Goal: Find specific page/section: Find specific page/section

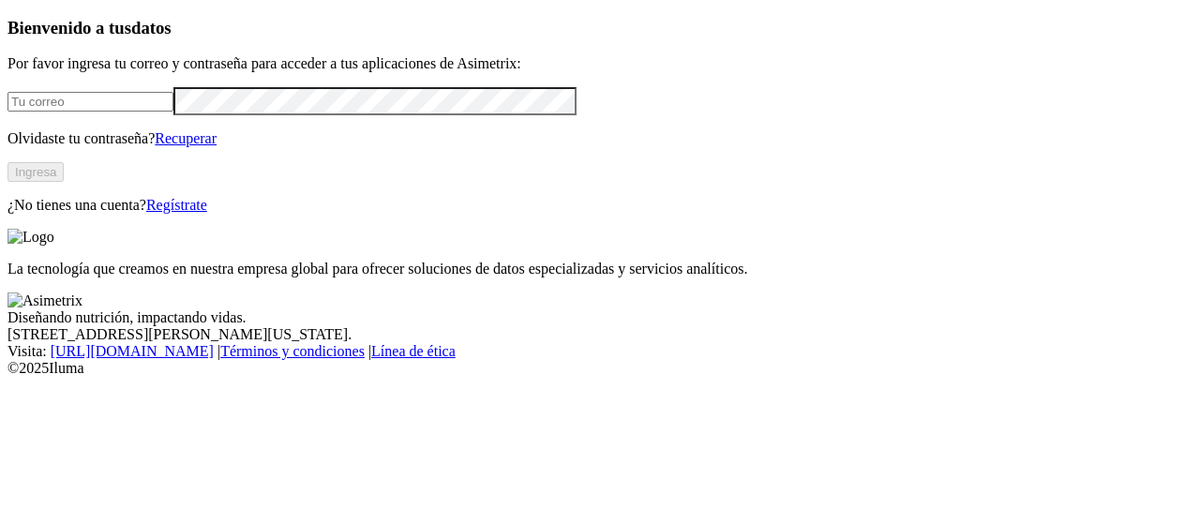
type input "natali.lora@premexcorp.com"
click at [64, 182] on button "Ingresa" at bounding box center [36, 172] width 56 height 20
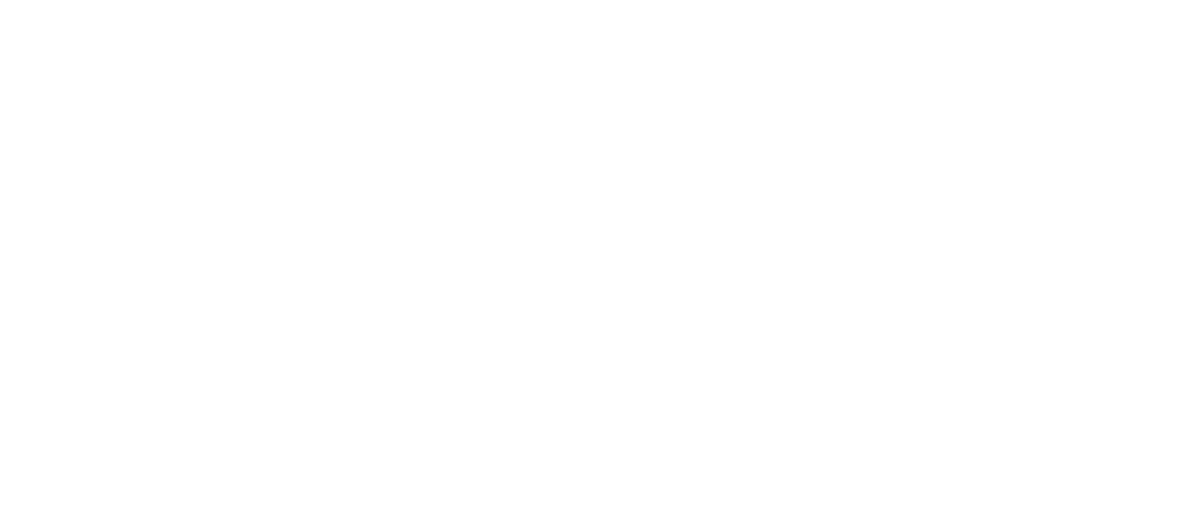
type input "inc"
drag, startPoint x: 148, startPoint y: 224, endPoint x: 205, endPoint y: 393, distance: 178.2
